Goal: Check status: Check status

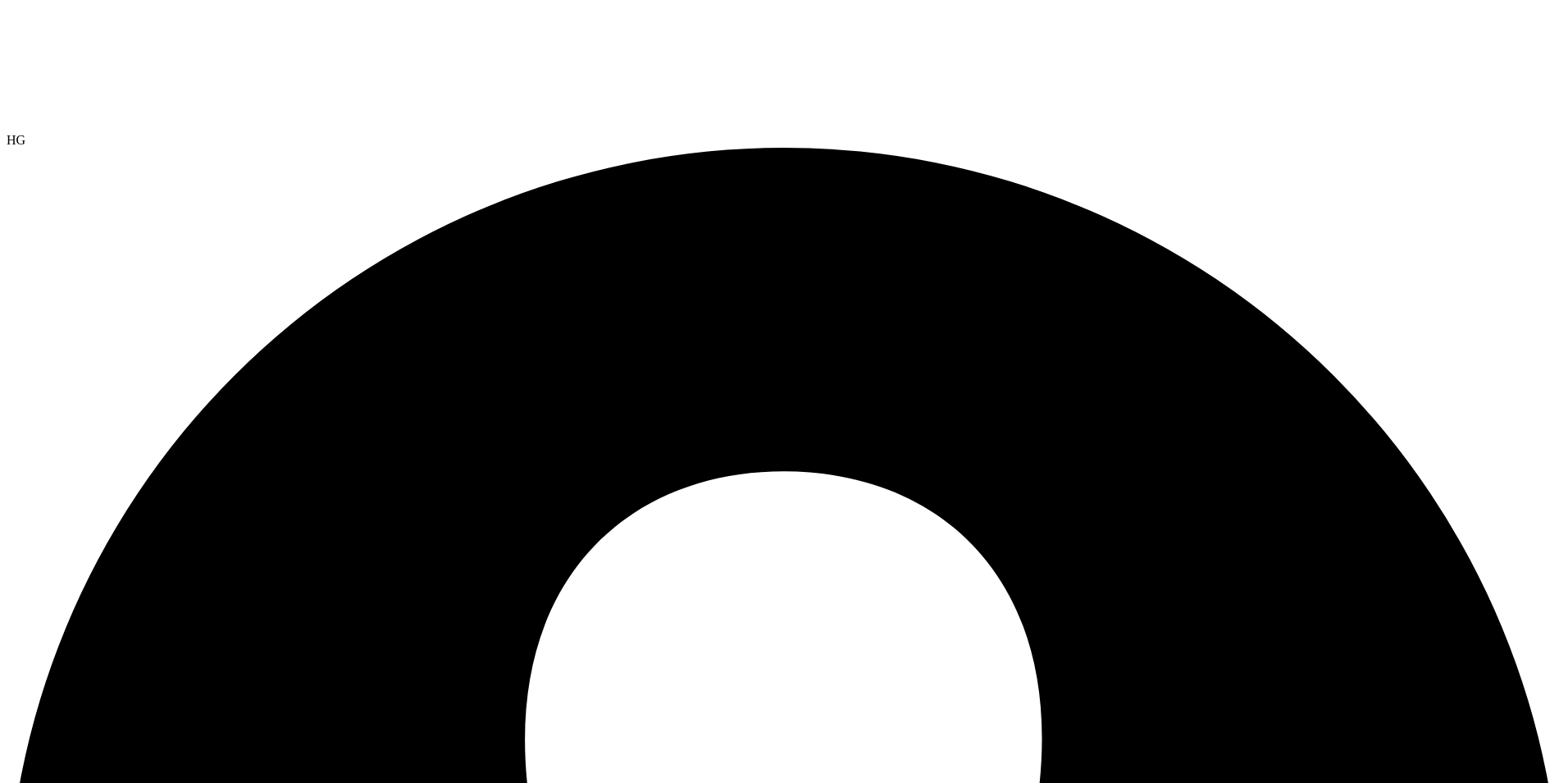
select select "USEast"
select select "USD"
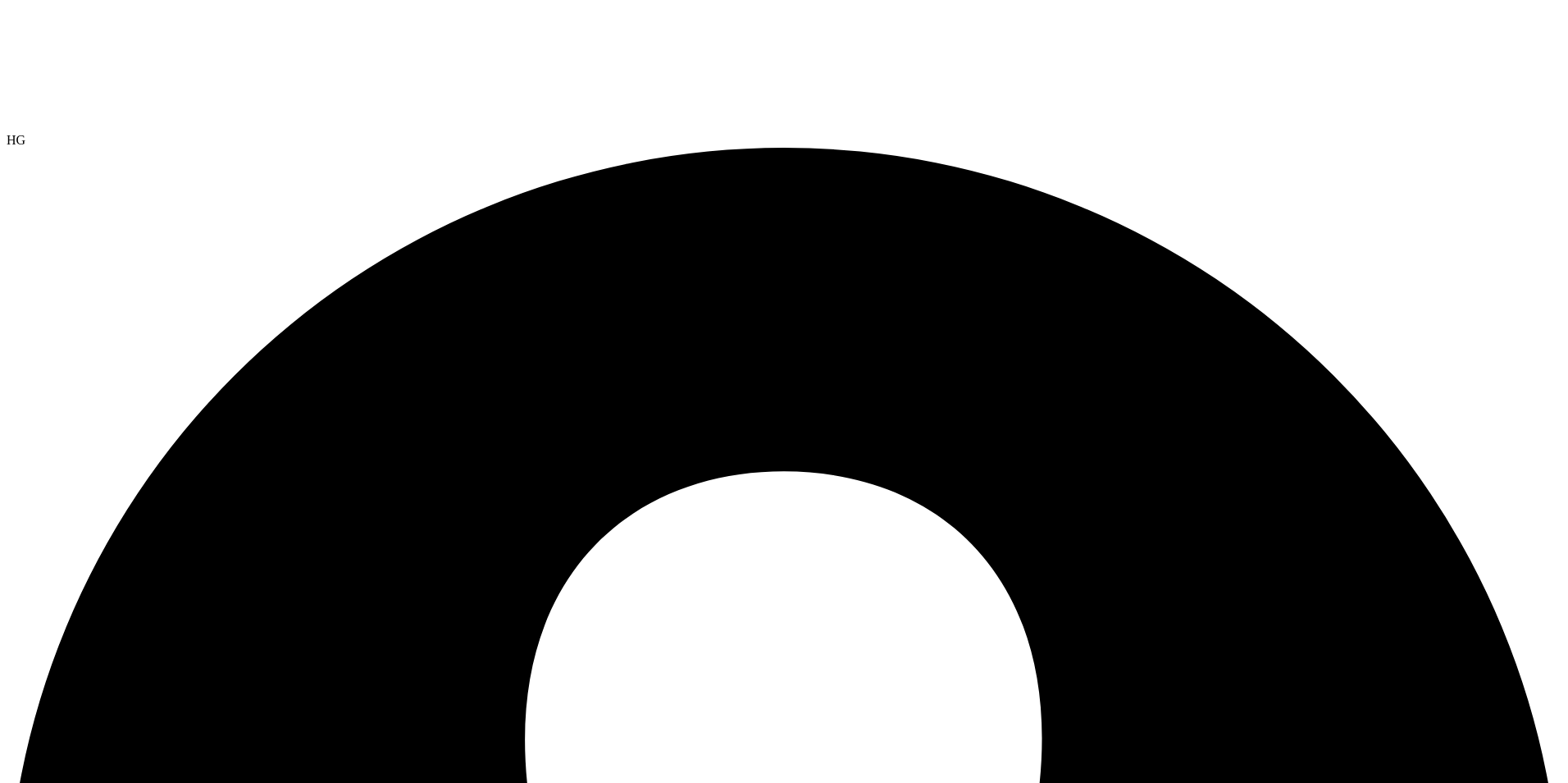
select select "USEast"
select select "USD"
select select "USEast"
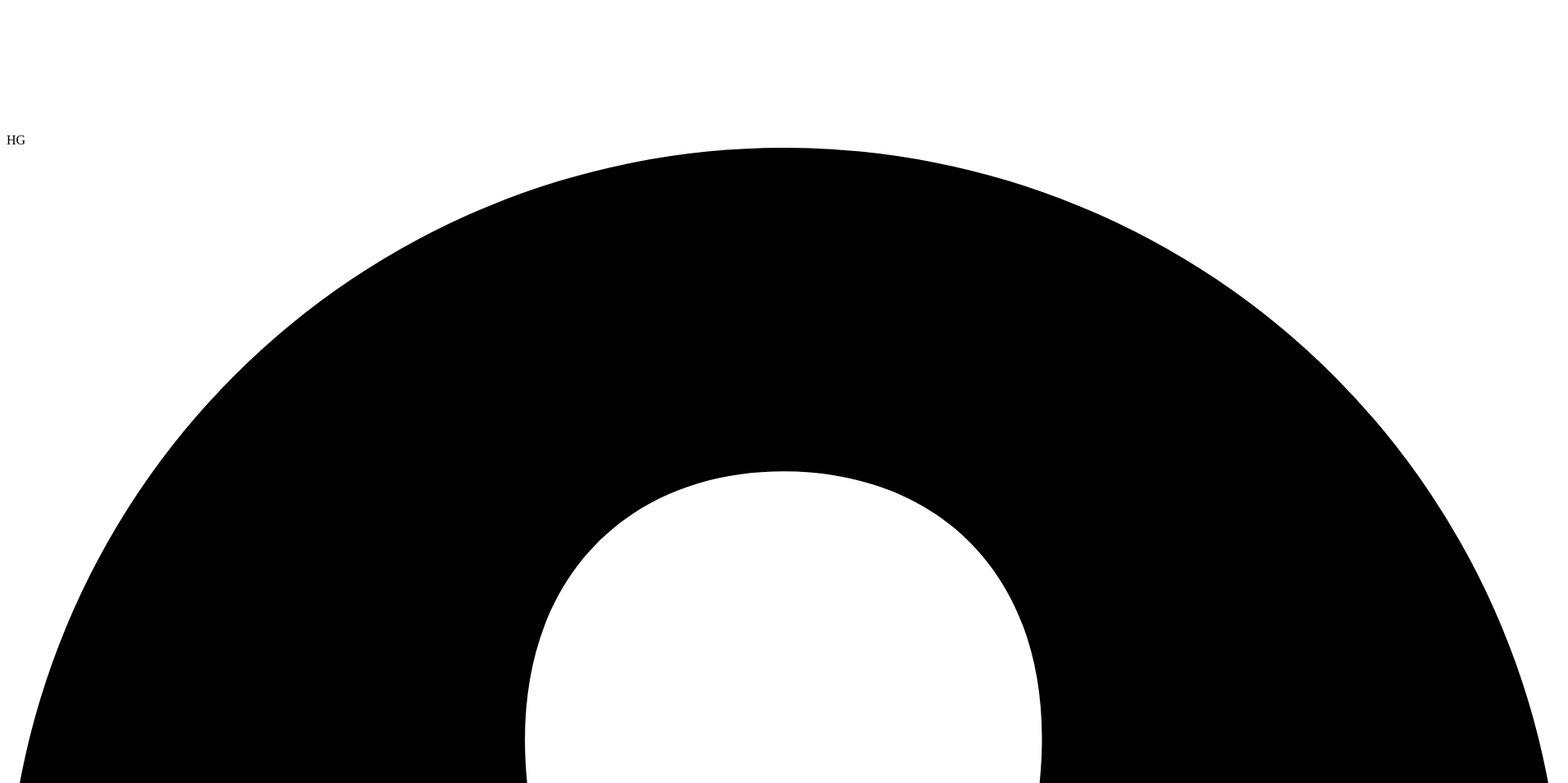
select select "USEast"
